Goal: Task Accomplishment & Management: Use online tool/utility

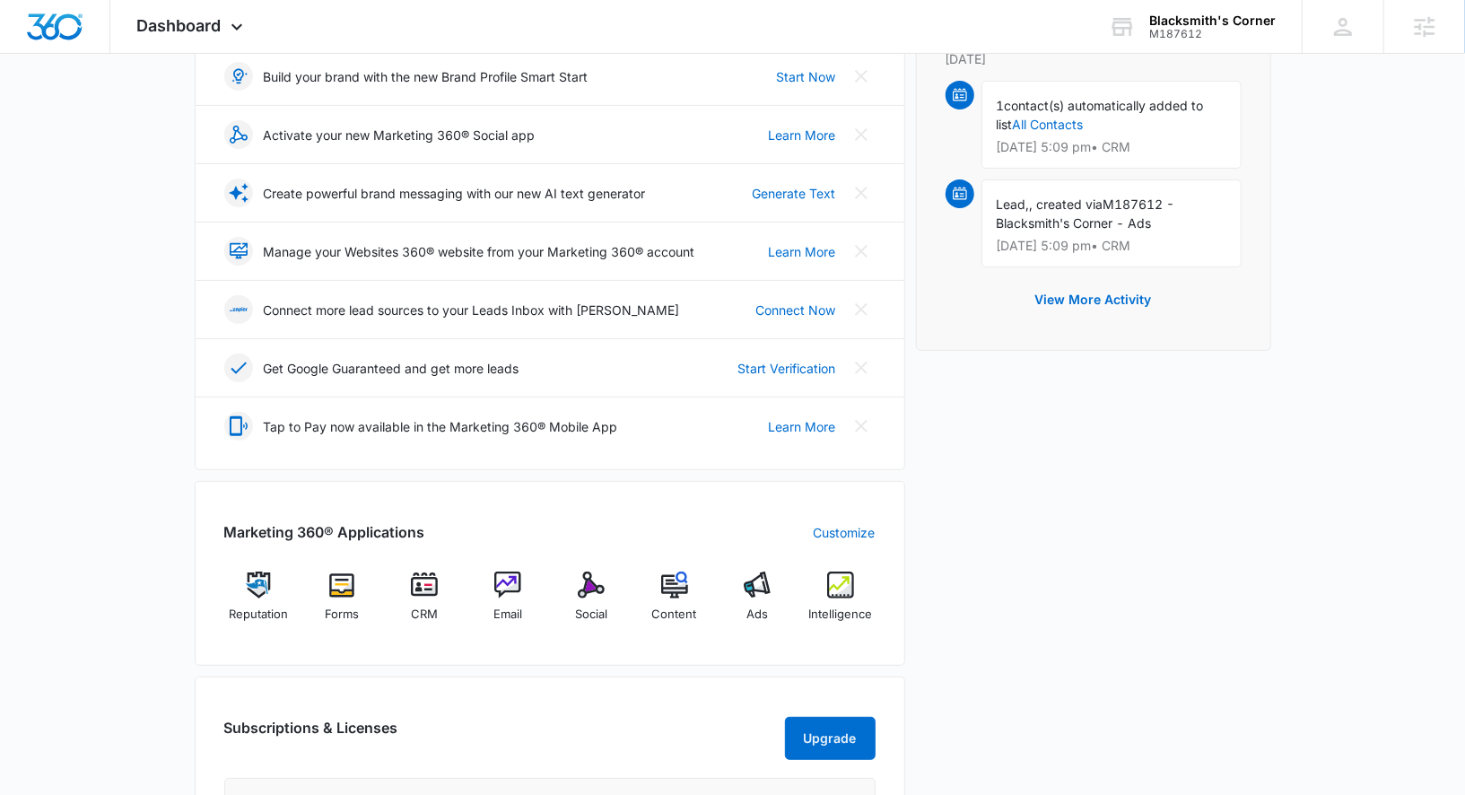
scroll to position [589, 0]
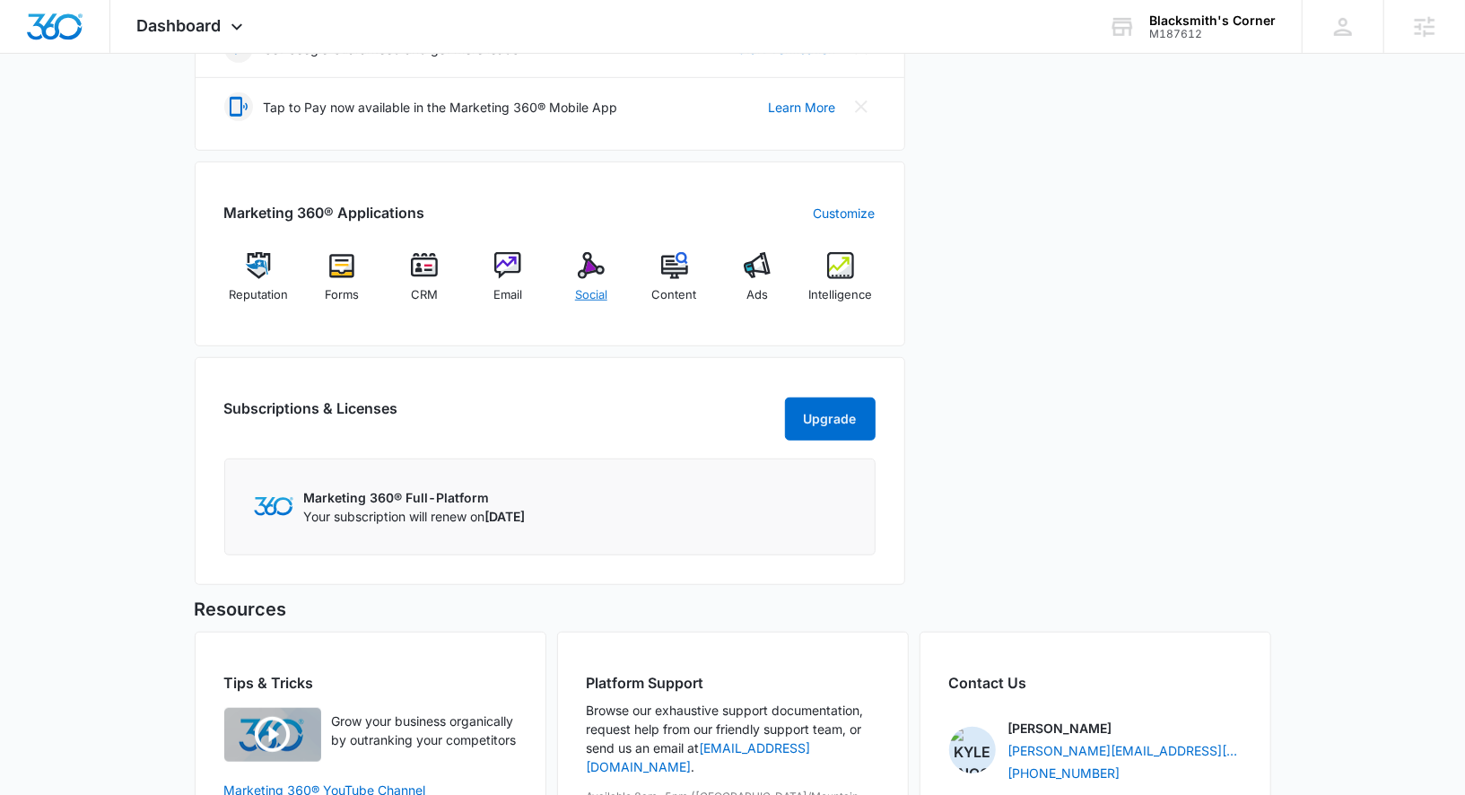
click at [609, 278] on div "Social" at bounding box center [591, 284] width 69 height 65
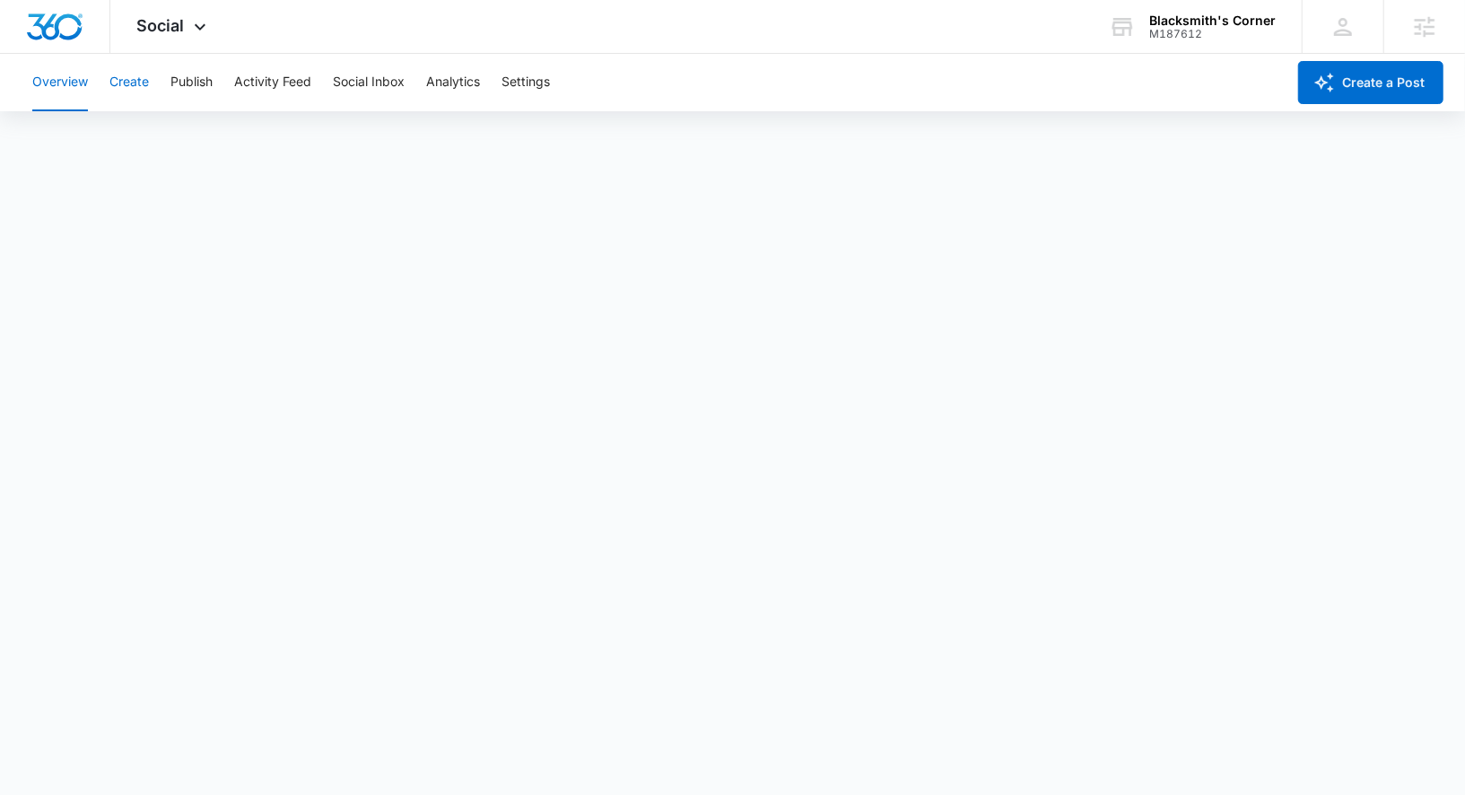
click at [148, 88] on button "Create" at bounding box center [128, 82] width 39 height 57
click at [196, 86] on button "Publish" at bounding box center [191, 82] width 42 height 57
click at [144, 83] on button "Create" at bounding box center [128, 82] width 39 height 57
click at [190, 152] on button "Approvals" at bounding box center [175, 137] width 60 height 50
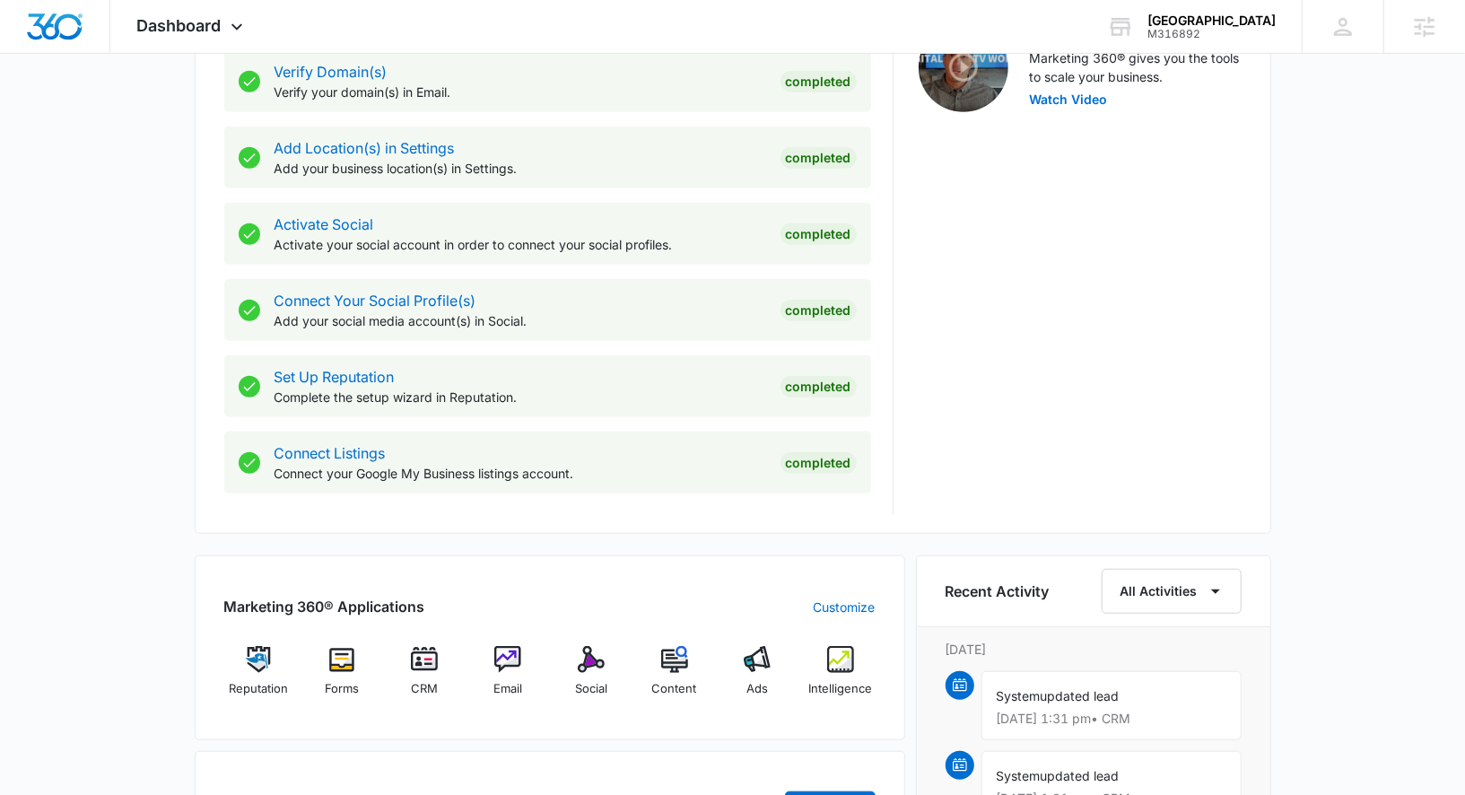
scroll to position [629, 0]
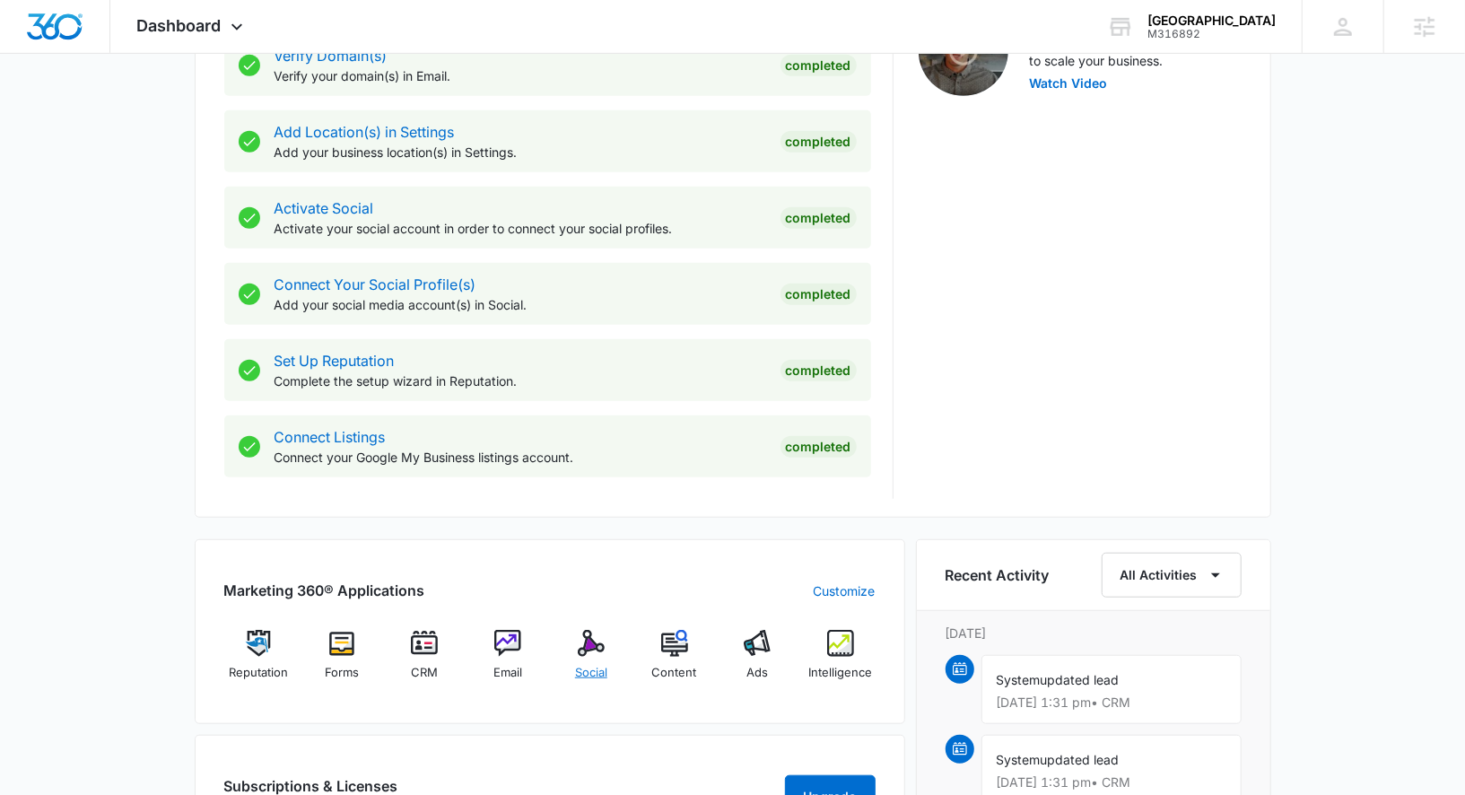
click at [593, 643] on img at bounding box center [591, 643] width 27 height 27
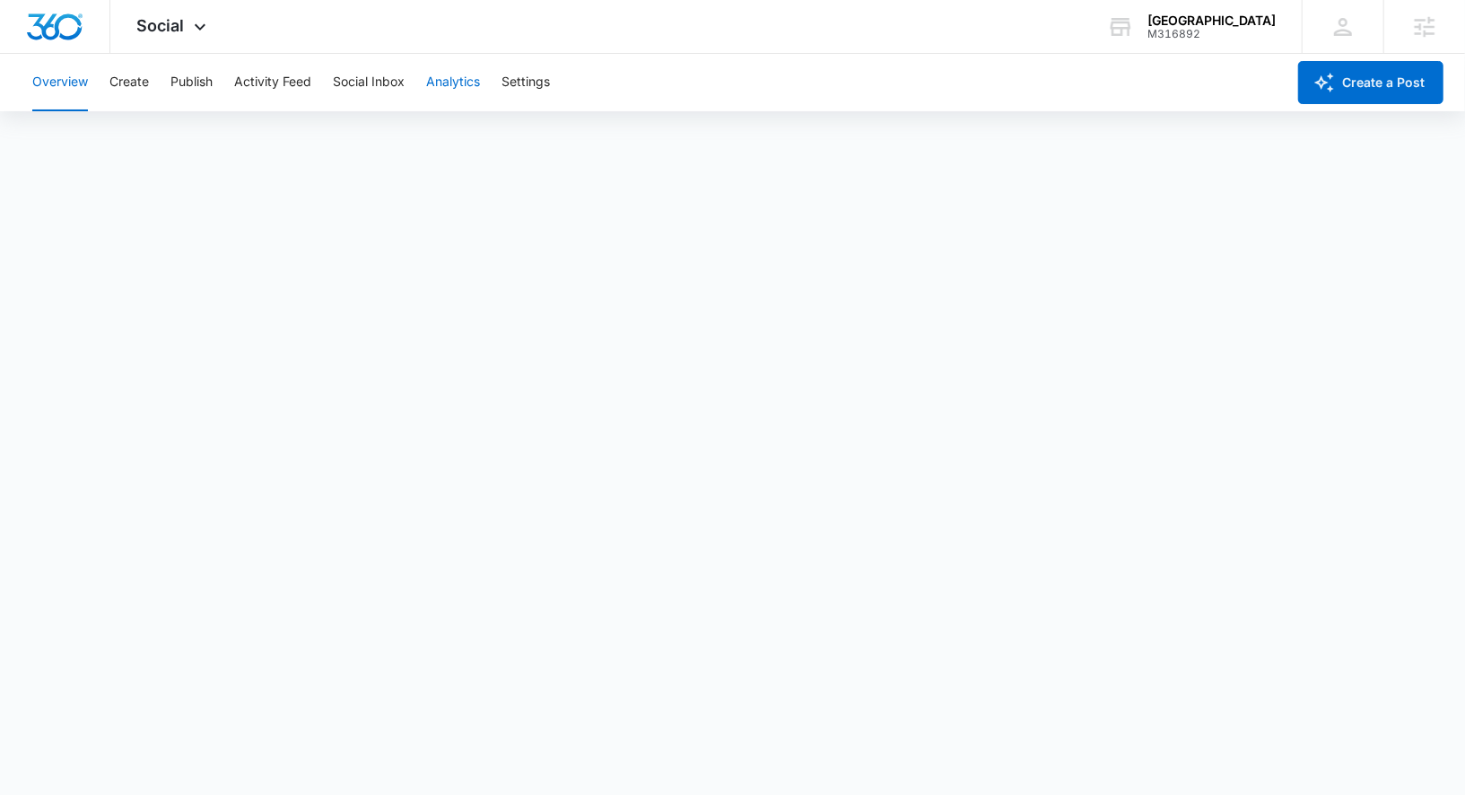
click at [468, 90] on button "Analytics" at bounding box center [453, 82] width 54 height 57
